Goal: Task Accomplishment & Management: Manage account settings

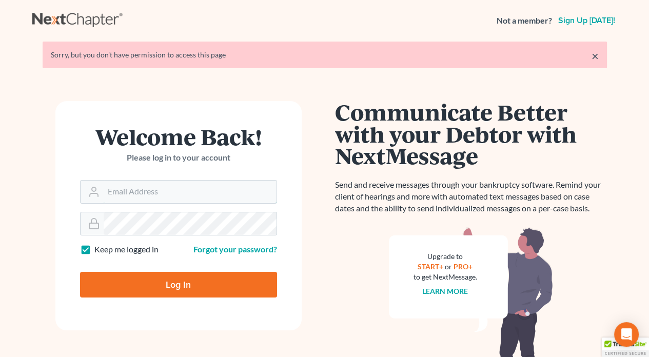
type input "[PERSON_NAME][EMAIL_ADDRESS][DOMAIN_NAME]"
click at [206, 288] on input "Log In" at bounding box center [178, 285] width 197 height 26
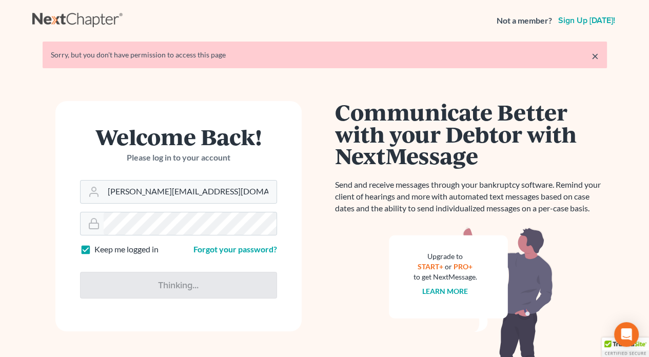
type input "Thinking..."
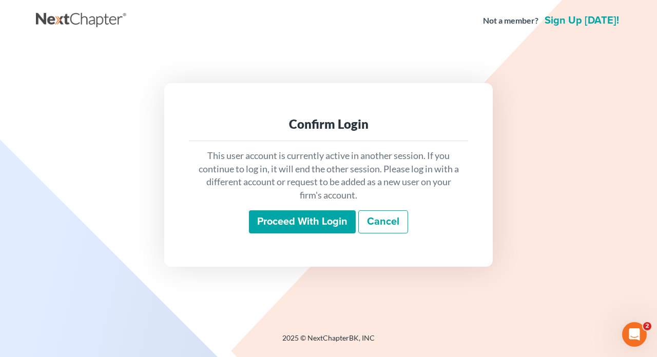
click at [294, 218] on input "Proceed with login" at bounding box center [302, 222] width 107 height 24
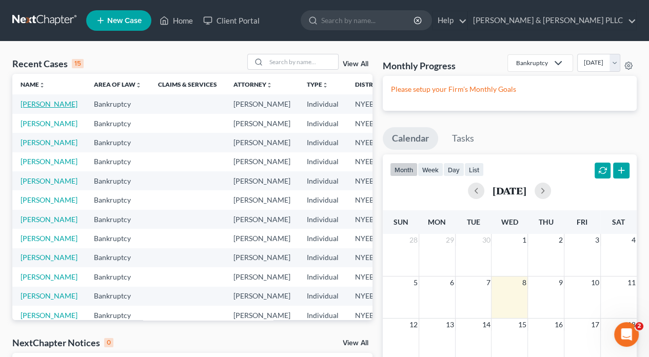
click at [29, 108] on link "[PERSON_NAME]" at bounding box center [49, 104] width 57 height 9
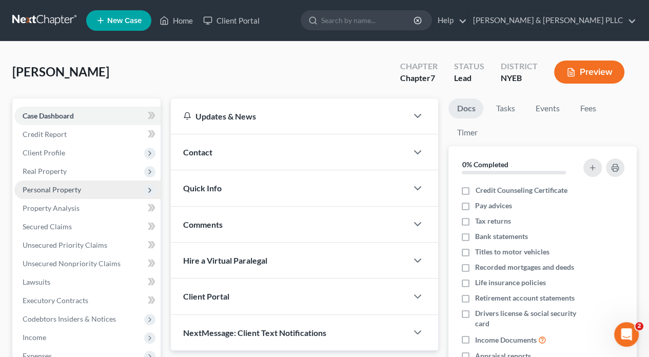
click at [42, 190] on span "Personal Property" at bounding box center [52, 189] width 59 height 9
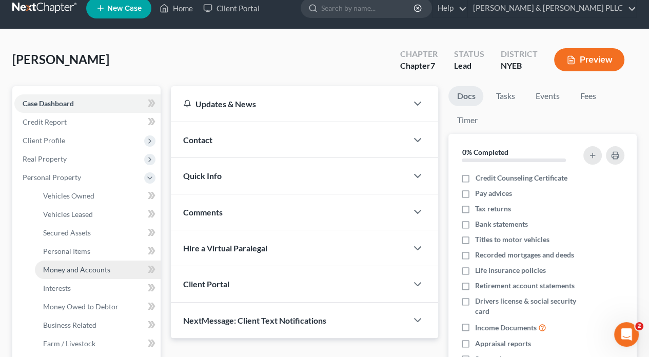
scroll to position [103, 0]
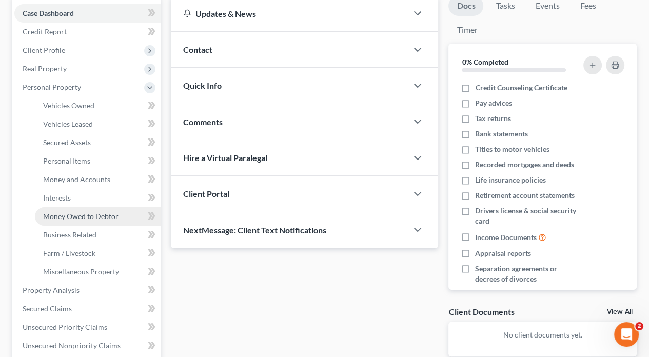
click at [101, 216] on span "Money Owed to Debtor" at bounding box center [80, 216] width 75 height 9
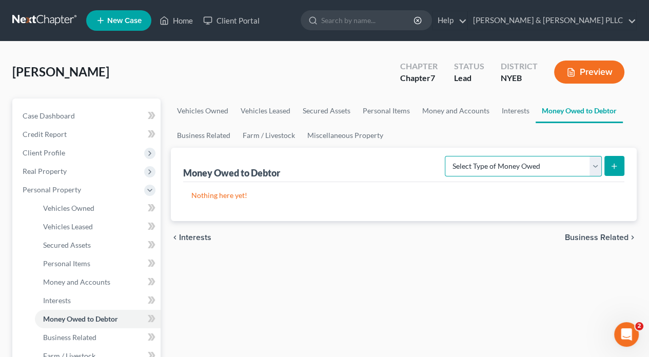
click at [597, 164] on select "Select Type of Money Owed Accounts Receivable Alimony Child Support Claims Agai…" at bounding box center [523, 166] width 157 height 21
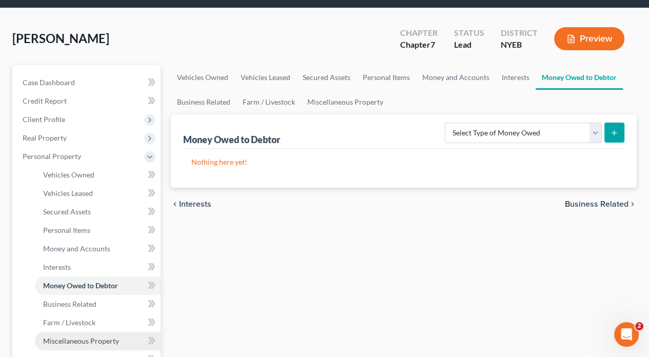
scroll to position [51, 0]
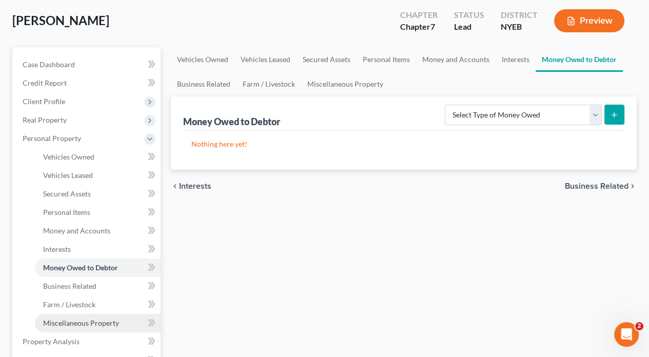
click at [98, 318] on link "Miscellaneous Property" at bounding box center [98, 323] width 126 height 18
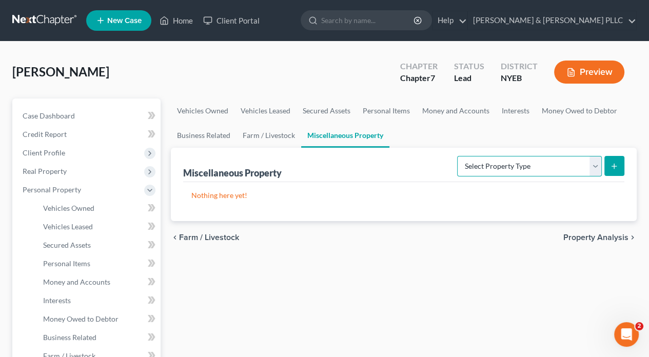
click at [595, 167] on select "Select Property Type Assigned for Creditor Benefit Within 1 Year Holding for An…" at bounding box center [529, 166] width 145 height 21
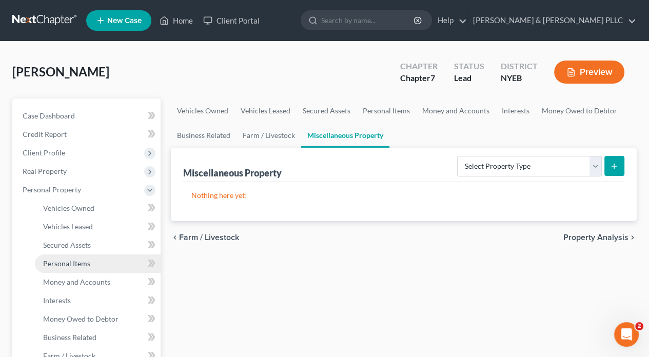
click at [81, 261] on span "Personal Items" at bounding box center [66, 263] width 47 height 9
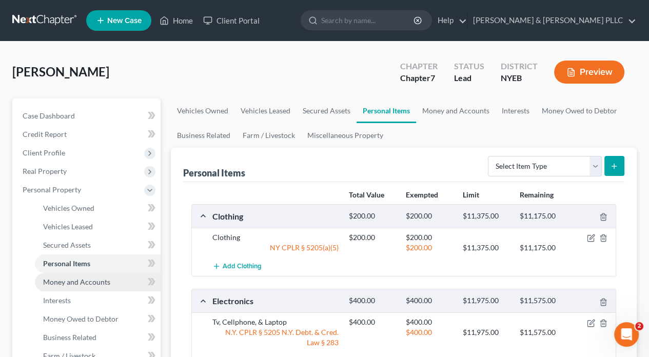
click at [74, 281] on span "Money and Accounts" at bounding box center [76, 282] width 67 height 9
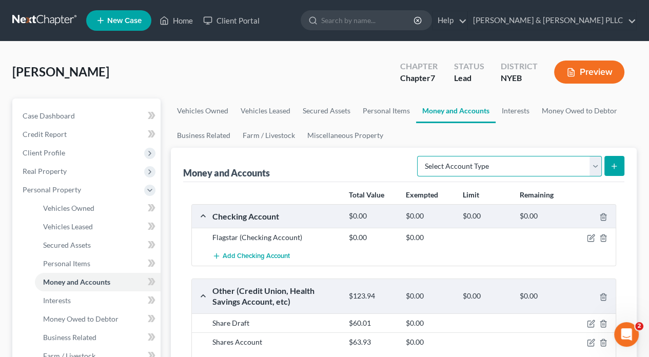
click at [594, 164] on select "Select Account Type Brokerage Cash on Hand Certificates of Deposit Checking Acc…" at bounding box center [509, 166] width 185 height 21
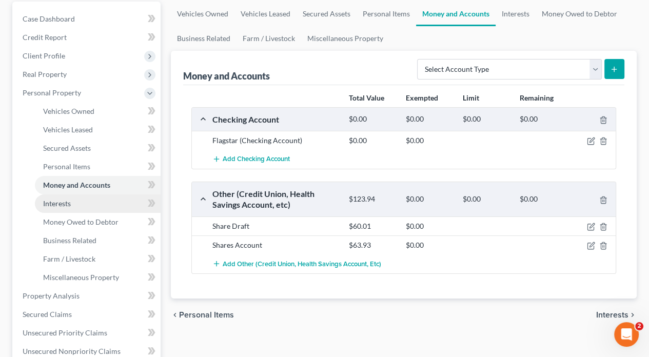
scroll to position [103, 0]
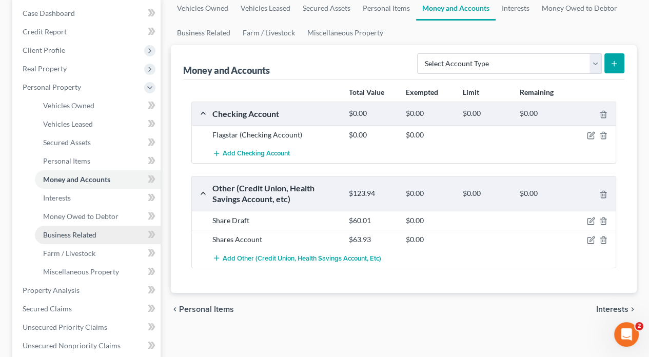
click at [88, 234] on span "Business Related" at bounding box center [69, 234] width 53 height 9
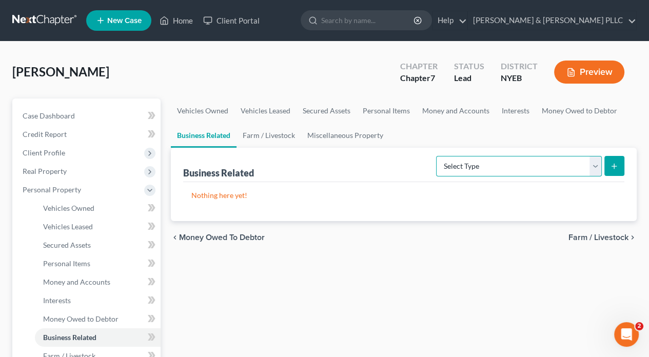
click at [593, 165] on select "Select Type Customer Lists Franchises Inventory Licenses Machinery Office Equip…" at bounding box center [519, 166] width 166 height 21
click at [184, 20] on link "Home" at bounding box center [177, 20] width 44 height 18
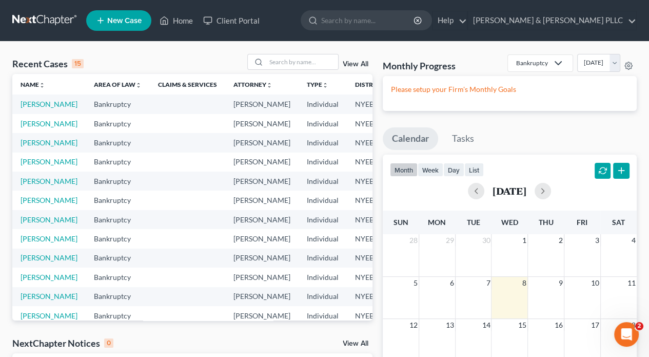
click at [34, 190] on td "Kanes, George" at bounding box center [48, 180] width 73 height 19
click at [32, 185] on link "Kanes, George" at bounding box center [49, 181] width 57 height 9
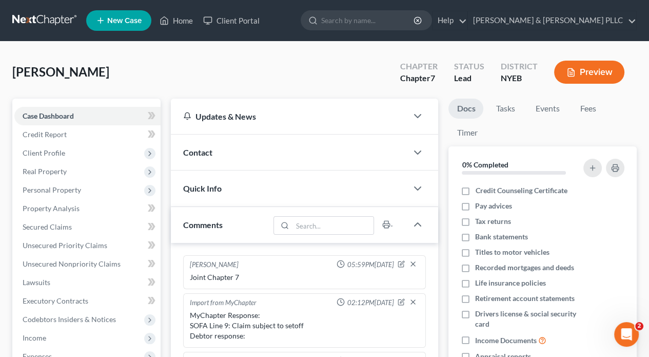
scroll to position [257, 0]
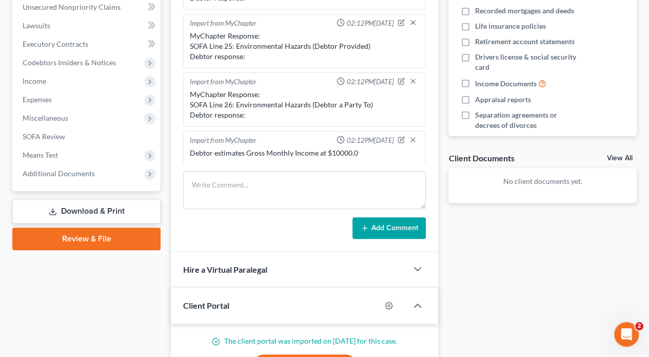
click at [105, 204] on link "Download & Print" at bounding box center [86, 211] width 148 height 24
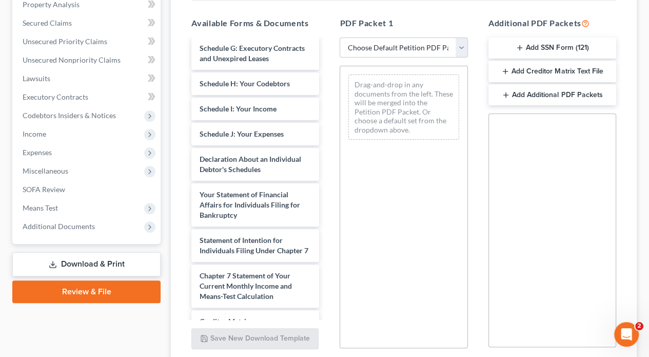
scroll to position [205, 0]
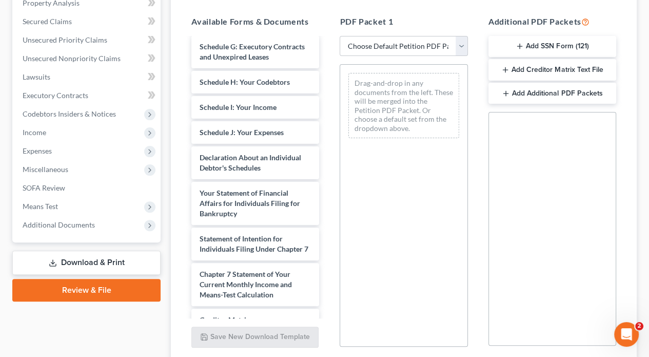
click at [118, 265] on link "Download & Print" at bounding box center [86, 263] width 148 height 24
click at [85, 259] on link "Download & Print" at bounding box center [86, 263] width 148 height 24
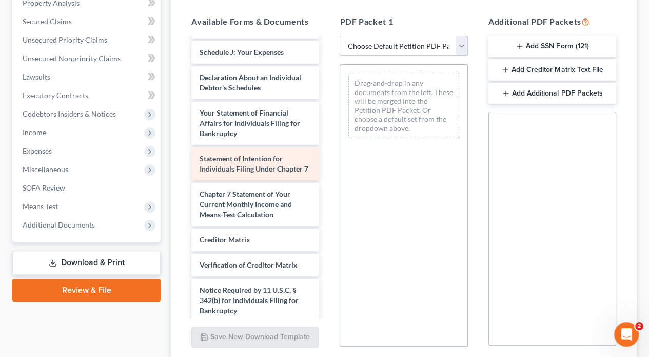
scroll to position [357, 0]
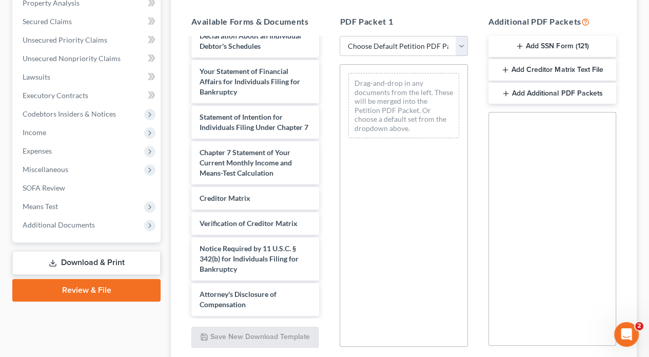
click at [71, 257] on link "Download & Print" at bounding box center [86, 263] width 148 height 24
click at [70, 258] on link "Download & Print" at bounding box center [86, 263] width 148 height 24
click at [94, 290] on link "Review & File" at bounding box center [86, 290] width 148 height 23
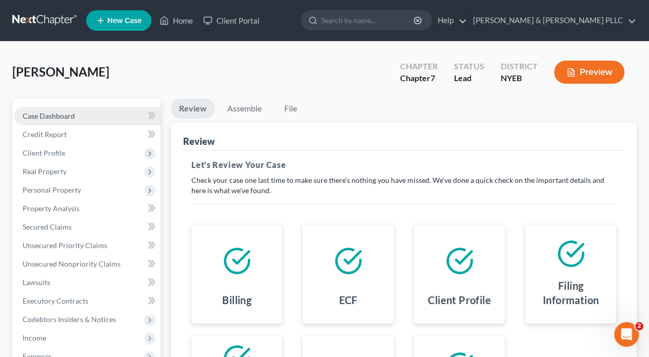
click at [45, 117] on span "Case Dashboard" at bounding box center [49, 115] width 52 height 9
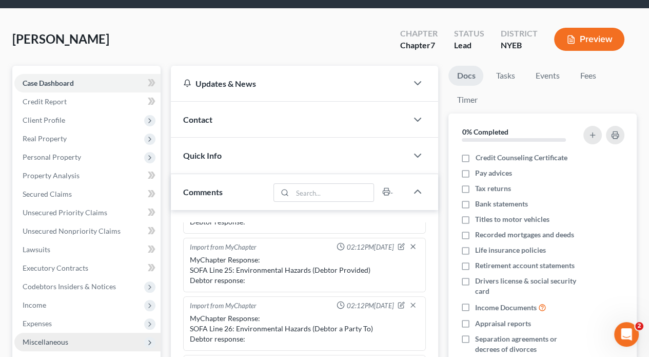
scroll to position [154, 0]
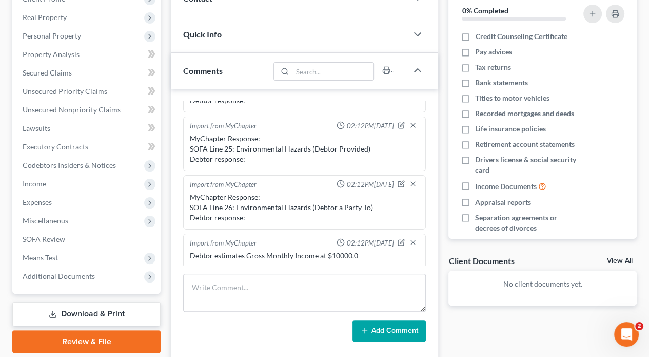
click at [88, 305] on link "Download & Print" at bounding box center [86, 314] width 148 height 24
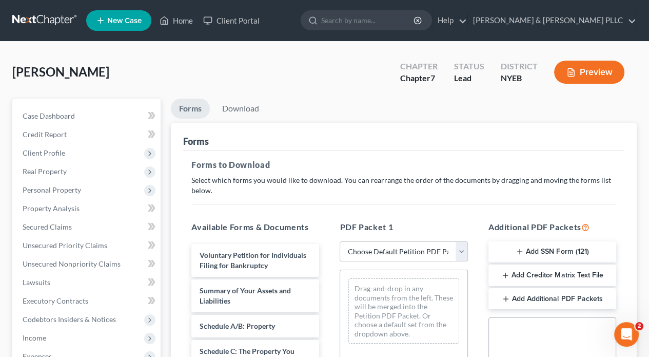
click at [432, 245] on select "Choose Default Petition PDF Packet Complete Bankruptcy Petition (all forms and …" at bounding box center [404, 251] width 128 height 21
select select "0"
click at [340, 241] on select "Choose Default Petition PDF Packet Complete Bankruptcy Petition (all forms and …" at bounding box center [404, 251] width 128 height 21
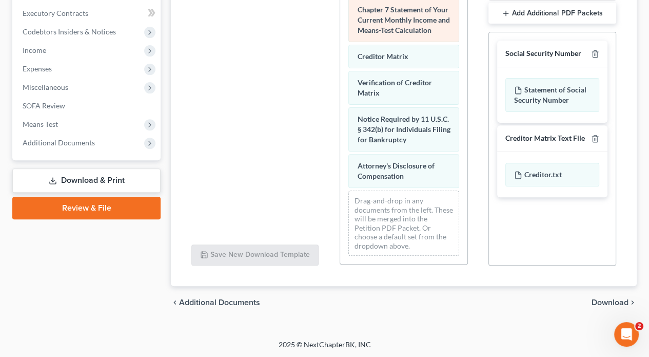
scroll to position [513, 0]
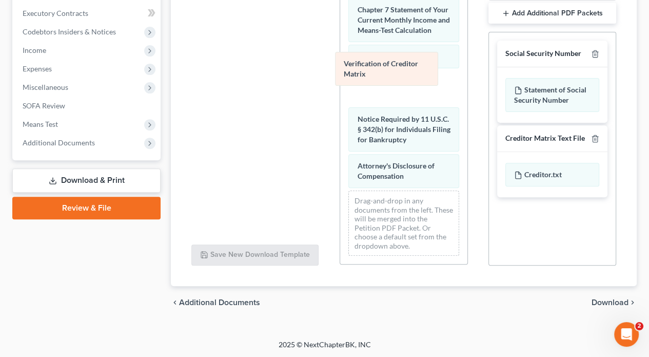
drag, startPoint x: 395, startPoint y: 104, endPoint x: 384, endPoint y: 73, distance: 32.5
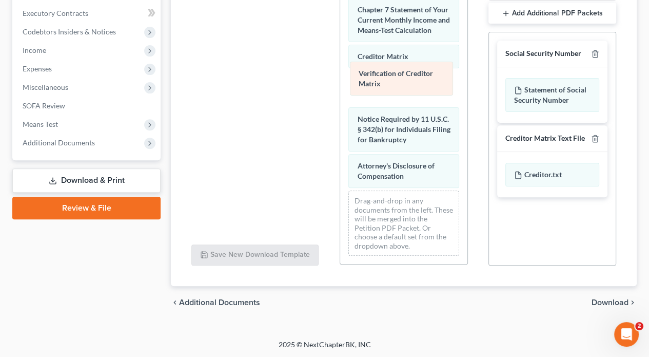
drag, startPoint x: 384, startPoint y: 96, endPoint x: 386, endPoint y: 75, distance: 20.6
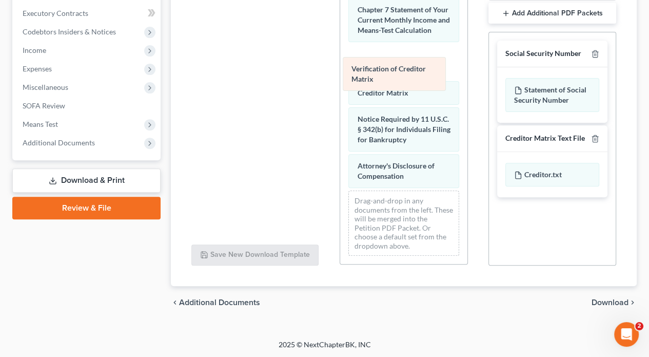
drag, startPoint x: 388, startPoint y: 105, endPoint x: 389, endPoint y: 83, distance: 22.1
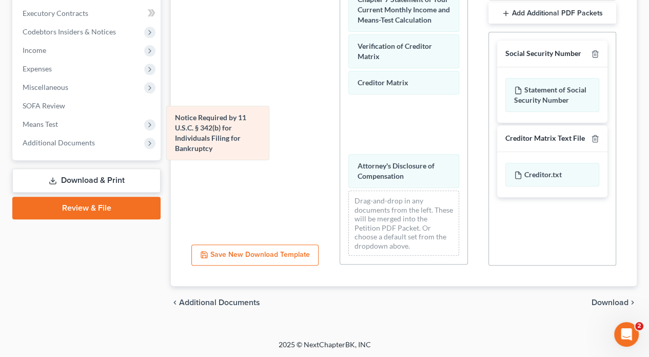
drag, startPoint x: 398, startPoint y: 151, endPoint x: 217, endPoint y: 140, distance: 182.1
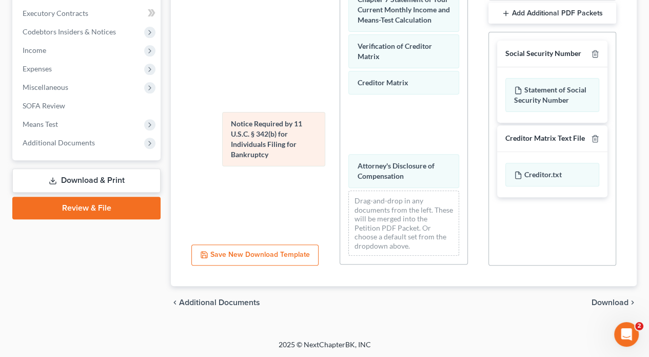
scroll to position [477, 0]
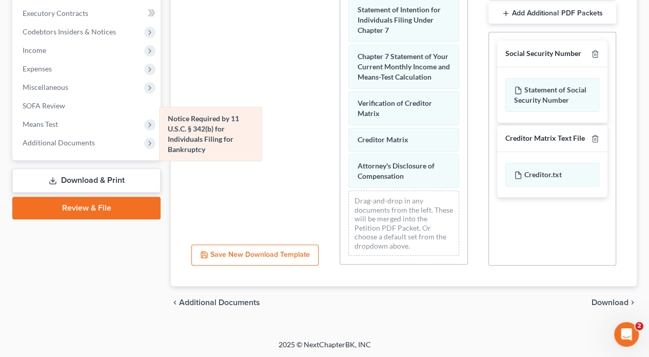
drag, startPoint x: 396, startPoint y: 143, endPoint x: 207, endPoint y: 133, distance: 189.7
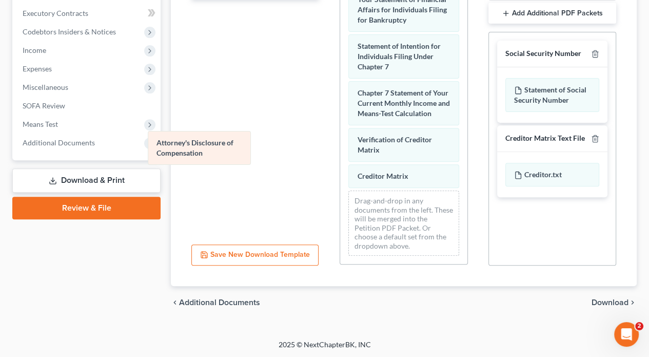
scroll to position [441, 0]
drag, startPoint x: 392, startPoint y: 168, endPoint x: 203, endPoint y: 110, distance: 197.6
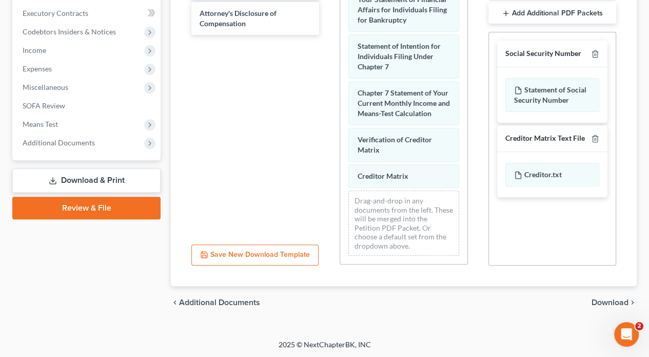
click at [615, 300] on span "Download" at bounding box center [610, 302] width 37 height 8
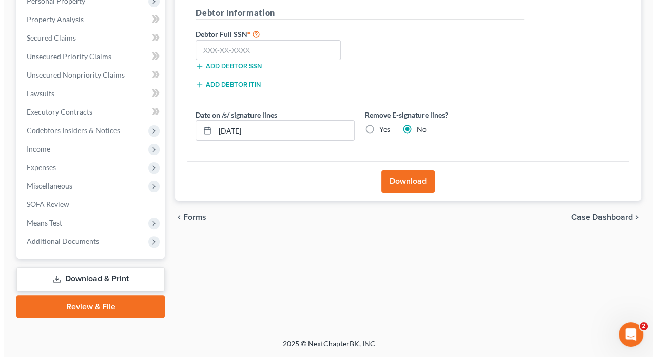
scroll to position [188, 0]
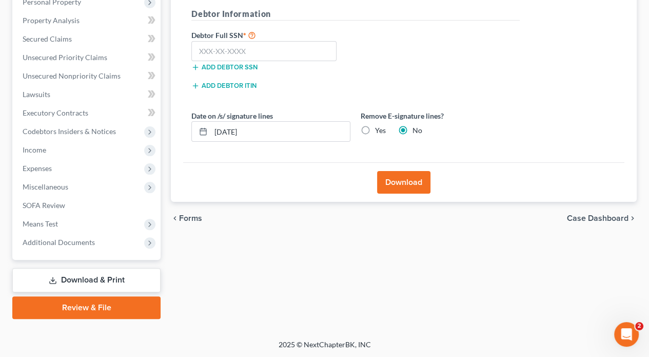
click at [375, 129] on label "Yes" at bounding box center [380, 130] width 11 height 10
click at [379, 129] on input "Yes" at bounding box center [382, 128] width 7 height 7
radio input "true"
radio input "false"
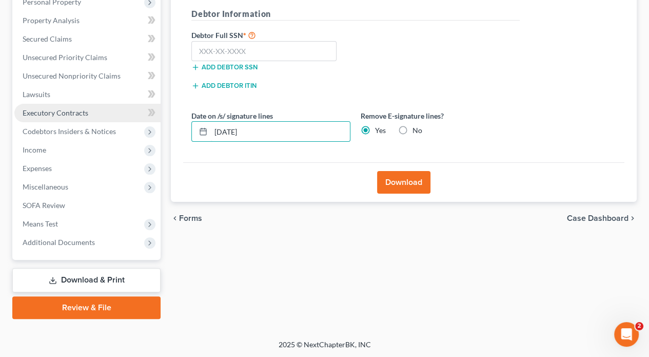
drag, startPoint x: 281, startPoint y: 133, endPoint x: 102, endPoint y: 110, distance: 180.6
click at [102, 110] on div "Petition Navigation Case Dashboard Payments Invoices Payments Payments Credit R…" at bounding box center [324, 115] width 635 height 408
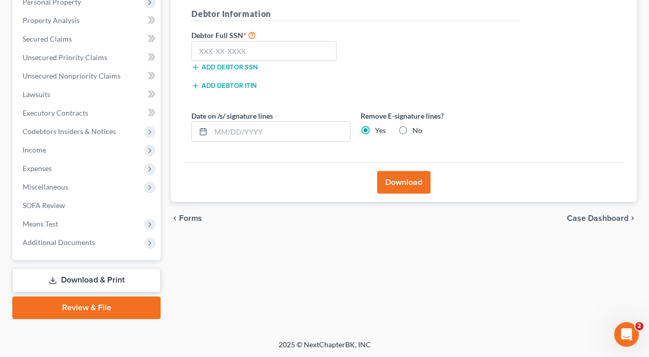
click at [398, 190] on button "Download" at bounding box center [403, 182] width 53 height 23
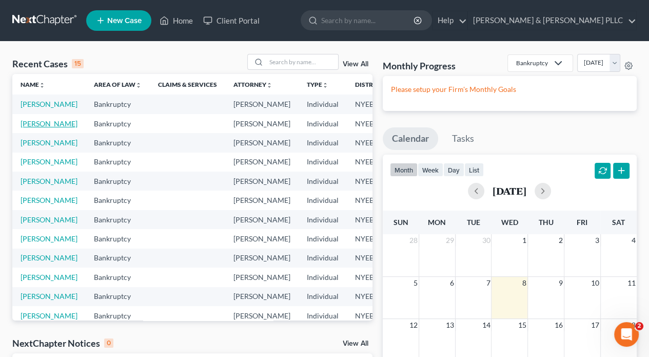
click at [40, 128] on link "[PERSON_NAME]" at bounding box center [49, 123] width 57 height 9
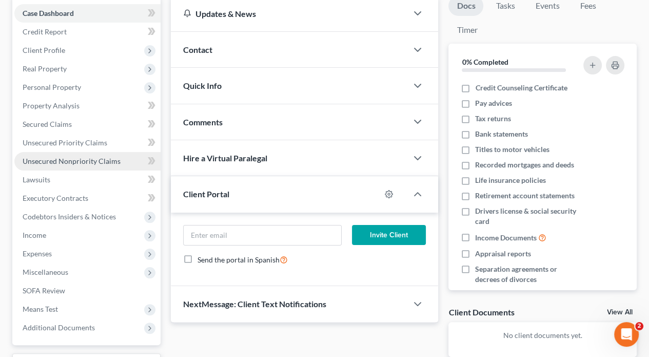
scroll to position [85, 0]
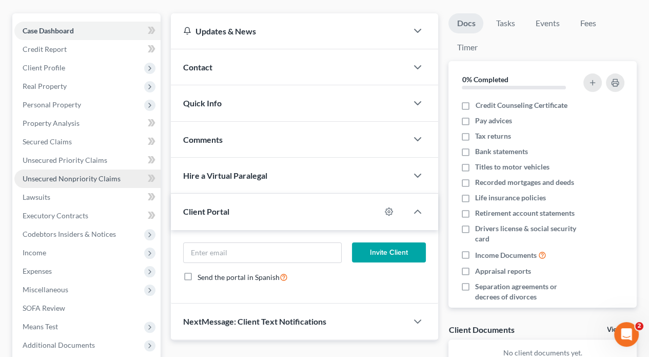
click at [102, 176] on span "Unsecured Nonpriority Claims" at bounding box center [72, 178] width 98 height 9
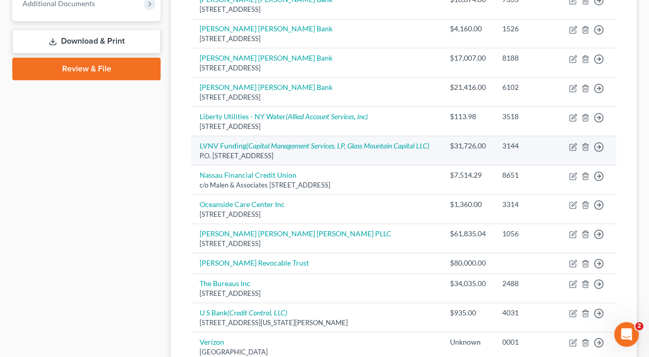
scroll to position [462, 0]
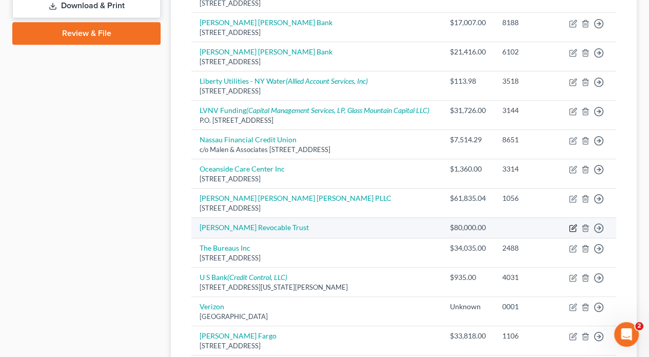
click at [574, 224] on icon "button" at bounding box center [573, 228] width 8 height 8
select select "14"
select select "0"
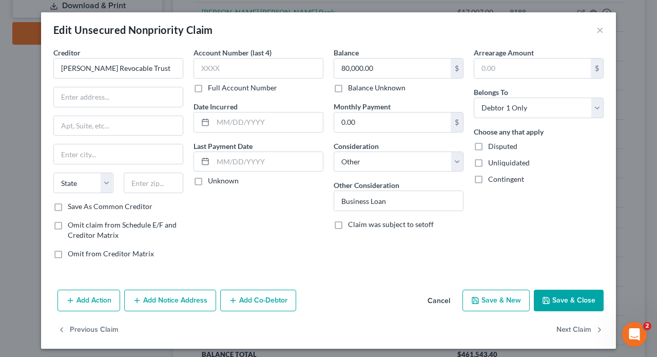
click at [604, 29] on div "Edit Unsecured Nonpriority Claim ×" at bounding box center [328, 29] width 575 height 35
click at [599, 28] on button "×" at bounding box center [599, 30] width 7 height 12
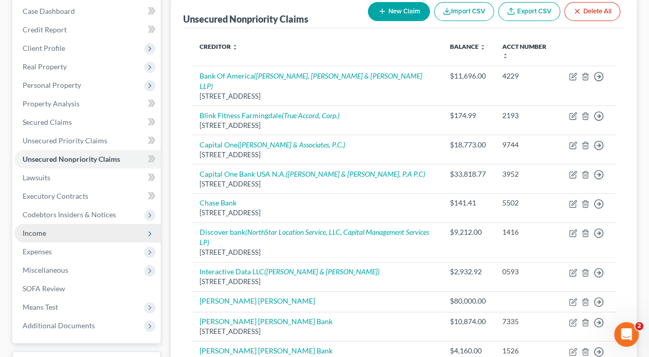
scroll to position [103, 0]
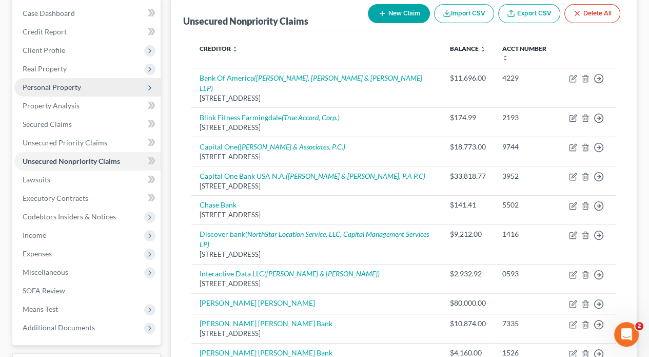
click at [54, 88] on span "Personal Property" at bounding box center [52, 87] width 59 height 9
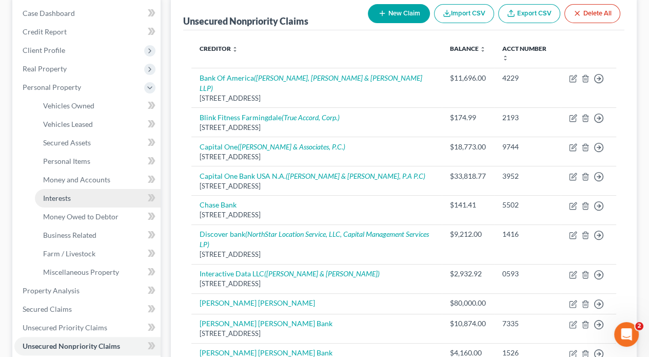
click at [68, 200] on span "Interests" at bounding box center [57, 198] width 28 height 9
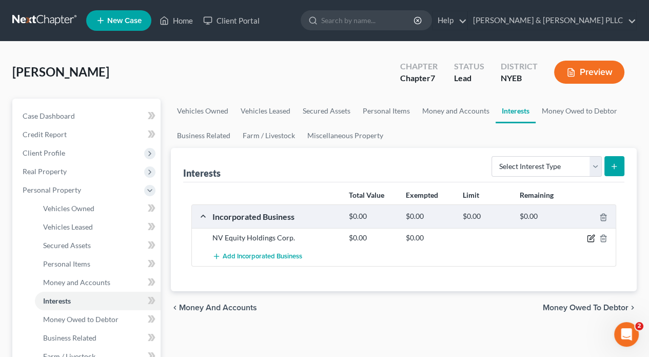
click at [593, 236] on icon "button" at bounding box center [591, 238] width 8 height 8
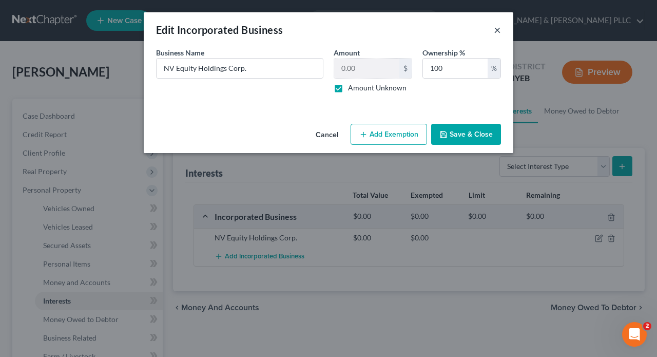
click at [497, 30] on button "×" at bounding box center [497, 30] width 7 height 12
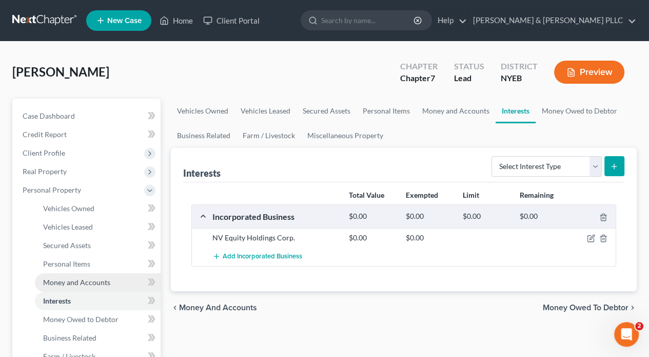
click at [86, 281] on span "Money and Accounts" at bounding box center [76, 282] width 67 height 9
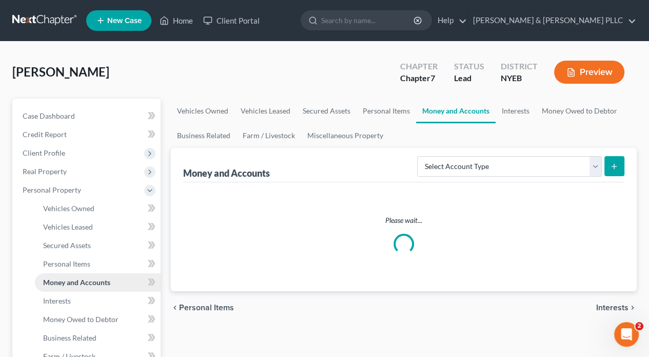
click at [86, 281] on span "Money and Accounts" at bounding box center [76, 282] width 67 height 9
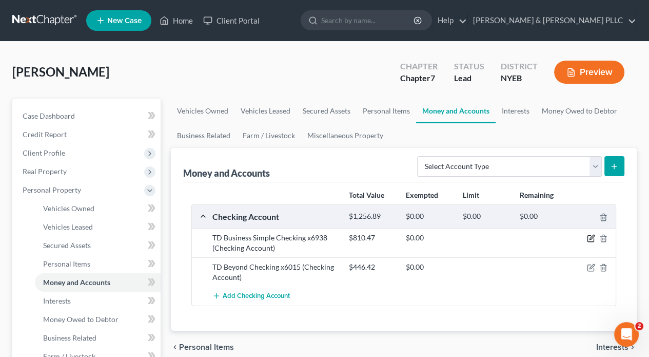
click at [591, 236] on icon "button" at bounding box center [592, 237] width 5 height 5
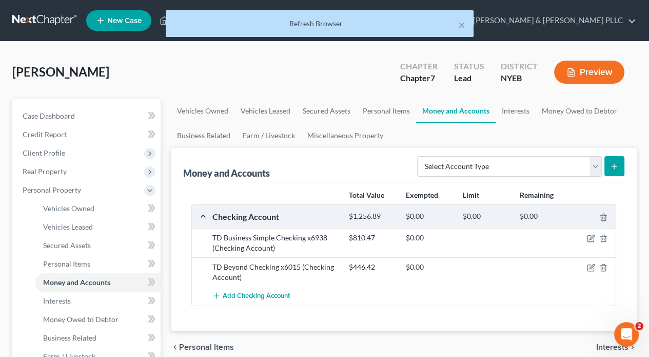
click at [510, 301] on div "Add Checking Account" at bounding box center [412, 295] width 410 height 19
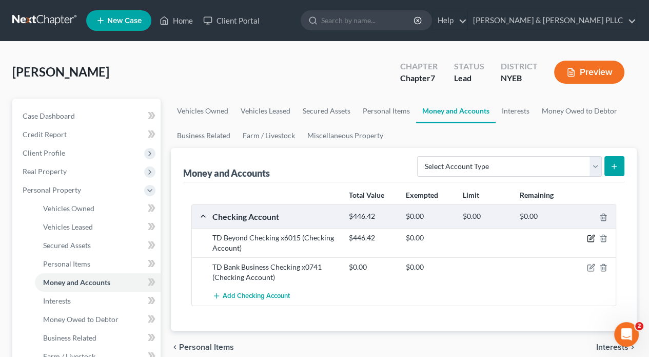
click at [590, 238] on icon "button" at bounding box center [592, 237] width 5 height 5
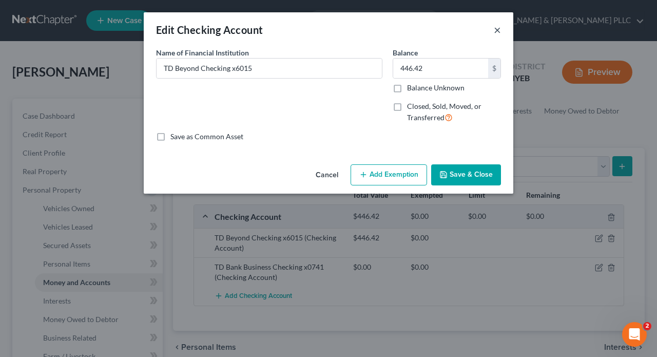
click at [495, 30] on button "×" at bounding box center [497, 30] width 7 height 12
